Goal: Find specific page/section: Find specific page/section

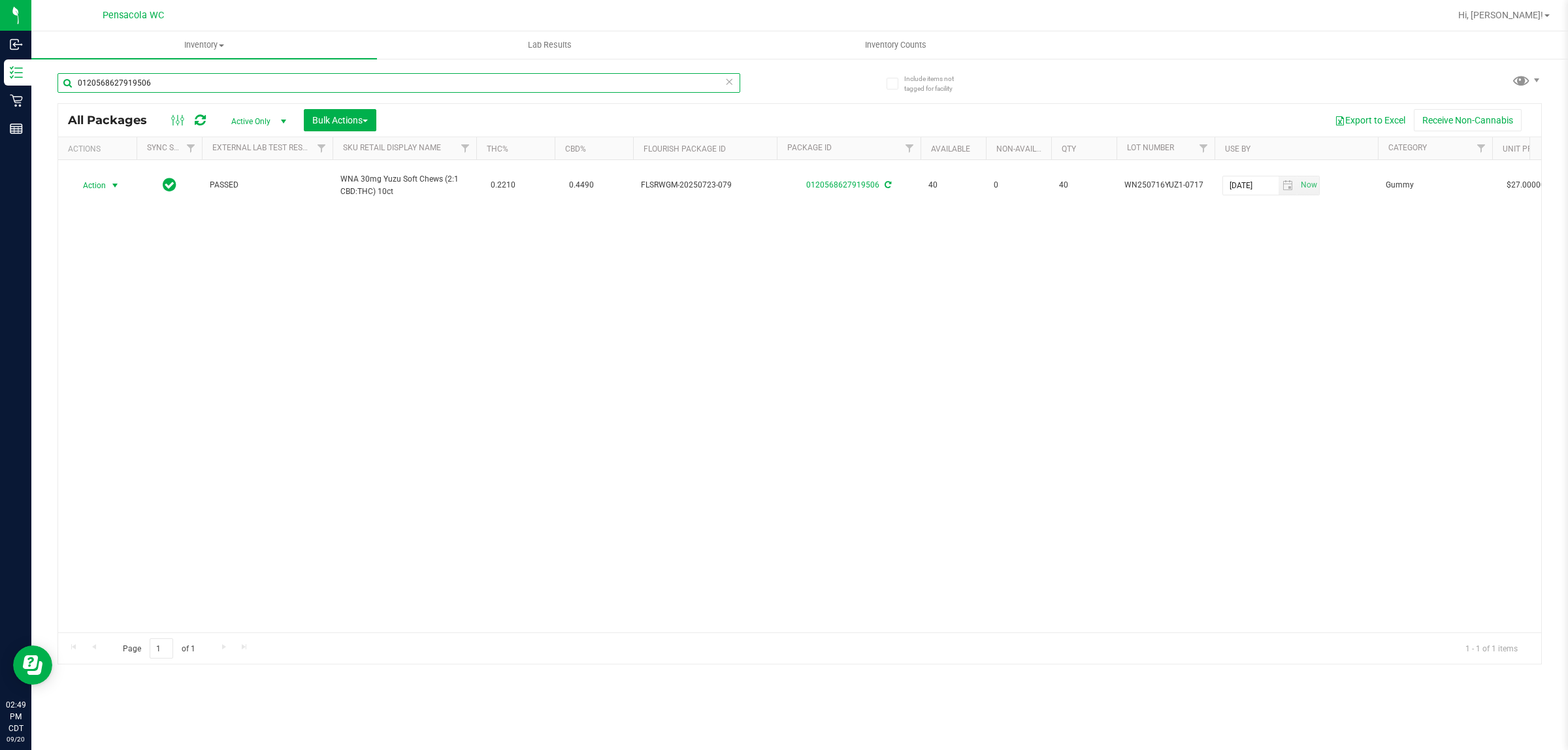
click at [330, 78] on input "0120568627919506" at bounding box center [399, 83] width 683 height 20
click at [331, 78] on input "0120568627919506" at bounding box center [399, 83] width 683 height 20
type input "zkr"
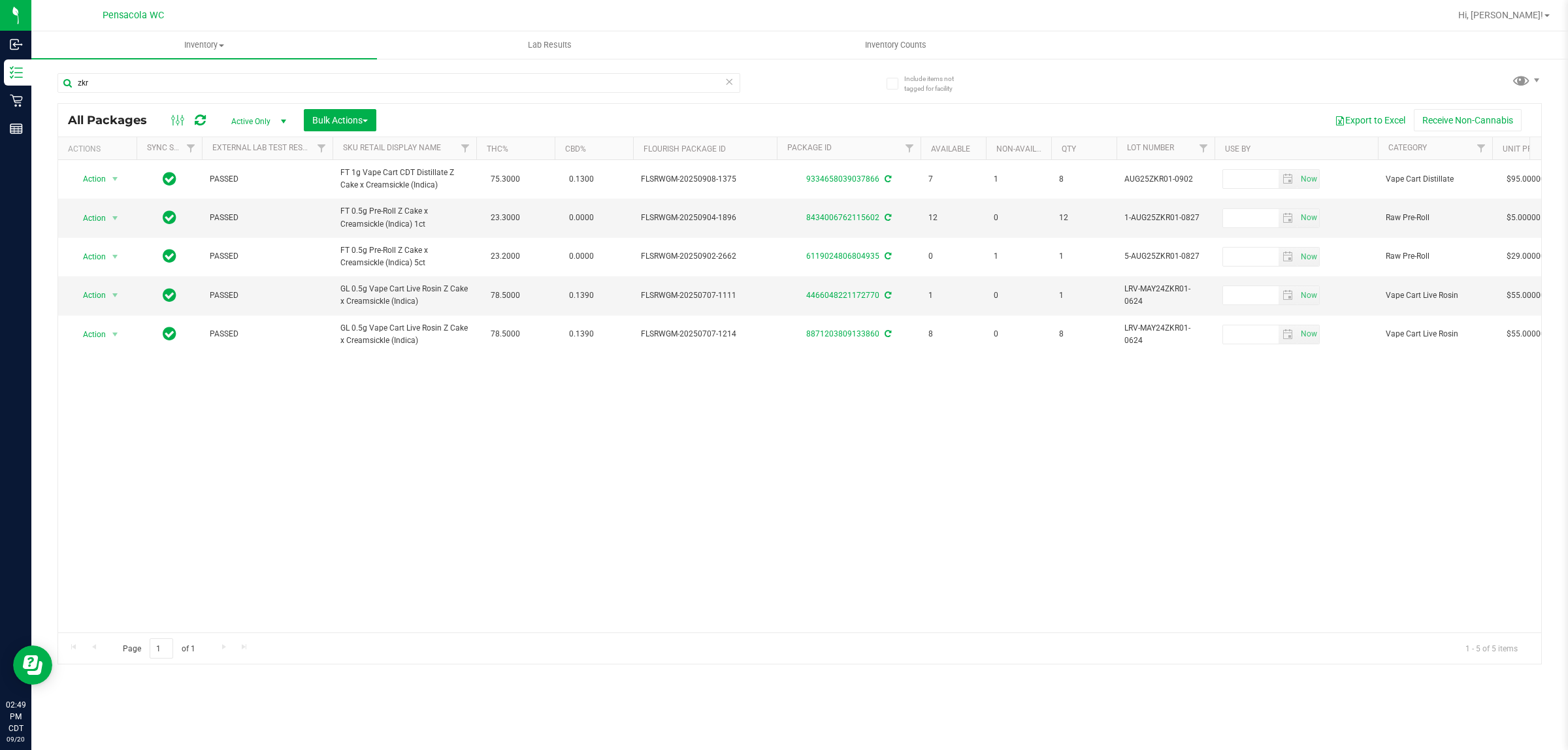
click at [731, 82] on icon at bounding box center [729, 81] width 9 height 16
